Goal: Navigation & Orientation: Find specific page/section

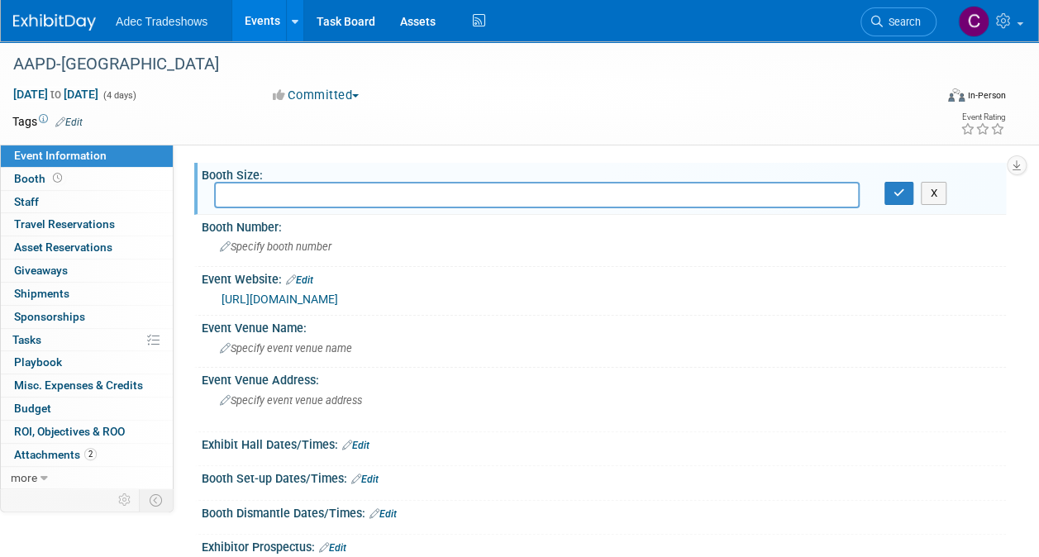
click at [250, 23] on link "Events" at bounding box center [262, 20] width 60 height 41
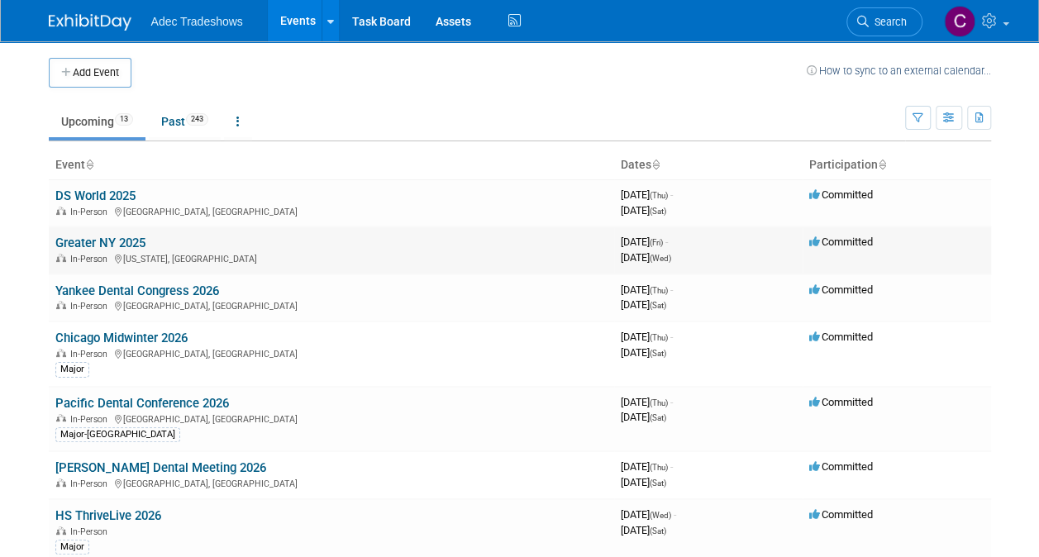
click at [89, 241] on link "Greater NY 2025" at bounding box center [100, 243] width 90 height 15
